Goal: Transaction & Acquisition: Purchase product/service

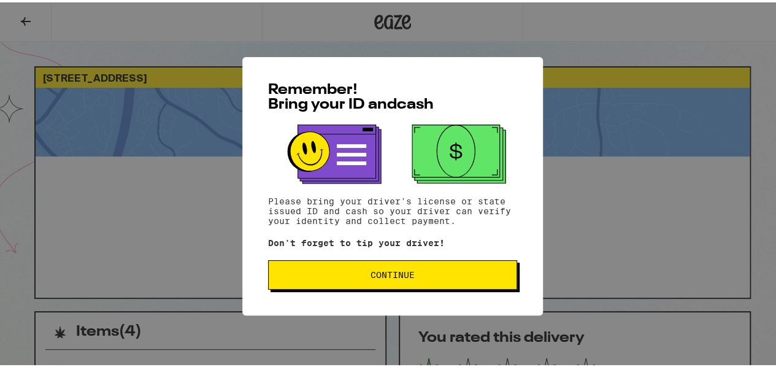
click at [381, 277] on span "Continue" at bounding box center [392, 272] width 44 height 9
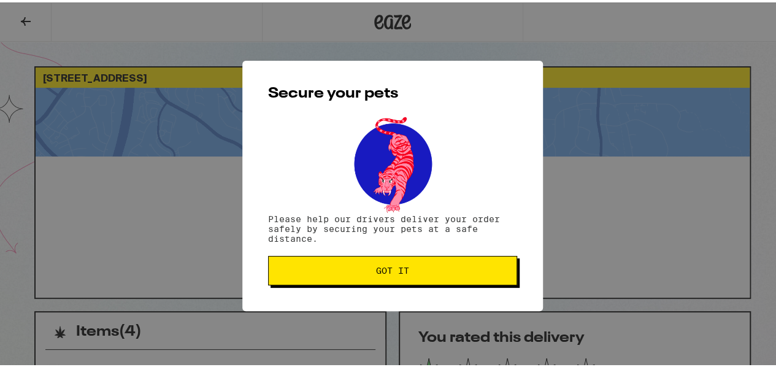
click at [381, 278] on button "Got it" at bounding box center [392, 267] width 249 height 29
